Goal: Obtain resource: Obtain resource

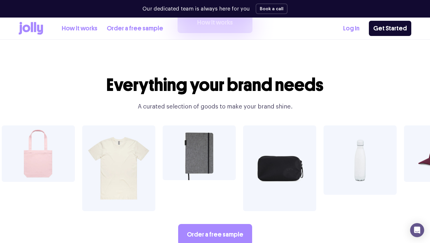
scroll to position [952, 0]
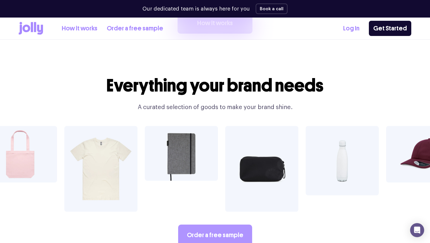
click at [199, 225] on link "Order a free sample" at bounding box center [215, 235] width 74 height 21
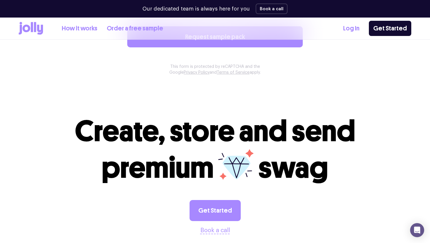
scroll to position [540, 0]
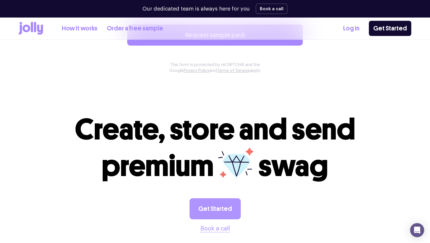
click at [206, 201] on link "Get Started" at bounding box center [214, 208] width 51 height 21
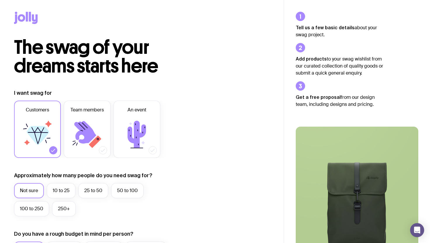
click at [27, 119] on icon at bounding box center [37, 134] width 35 height 35
click at [0, 0] on input "Customers" at bounding box center [0, 0] width 0 height 0
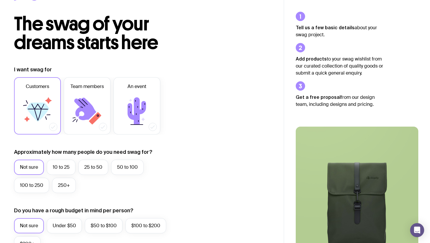
click at [27, 119] on icon at bounding box center [26, 118] width 5 height 5
click at [0, 0] on input "Customers" at bounding box center [0, 0] width 0 height 0
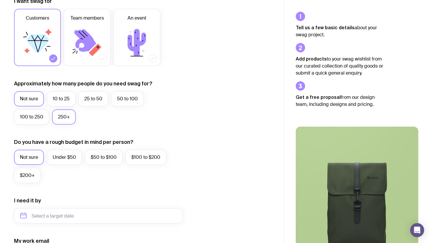
click at [60, 120] on label "250+" at bounding box center [64, 116] width 24 height 15
click at [0, 0] on input "250+" at bounding box center [0, 0] width 0 height 0
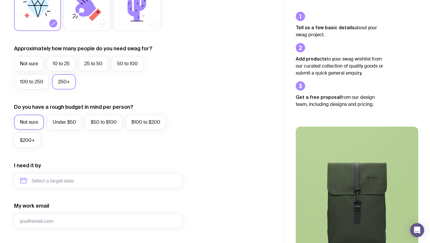
scroll to position [141, 0]
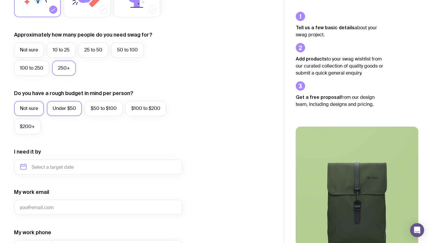
click at [60, 108] on label "Under $50" at bounding box center [64, 108] width 35 height 15
click at [0, 0] on input "Under $50" at bounding box center [0, 0] width 0 height 0
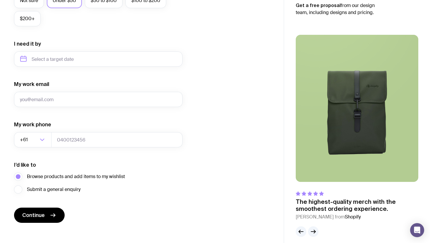
scroll to position [254, 0]
